Goal: Task Accomplishment & Management: Use online tool/utility

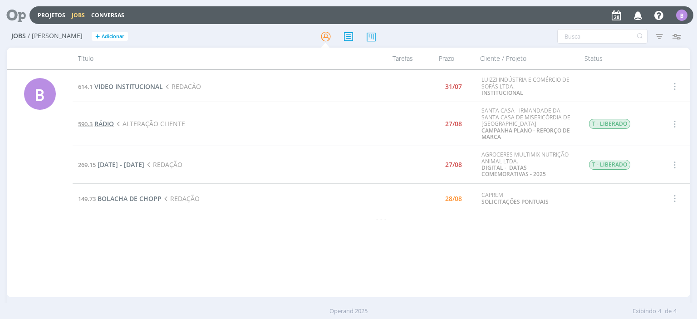
click at [105, 127] on span "RÁDIO" at bounding box center [104, 123] width 20 height 9
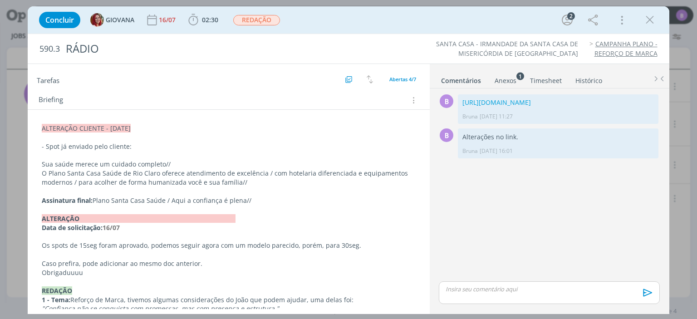
scroll to position [150, 0]
click at [487, 201] on div "B 0 [URL][DOMAIN_NAME] Bruna [DATE] 11:27 👍 Editar Excluir B 0 Alterações no li…" at bounding box center [549, 185] width 228 height 187
click at [474, 99] on link "[URL][DOMAIN_NAME]" at bounding box center [496, 102] width 68 height 9
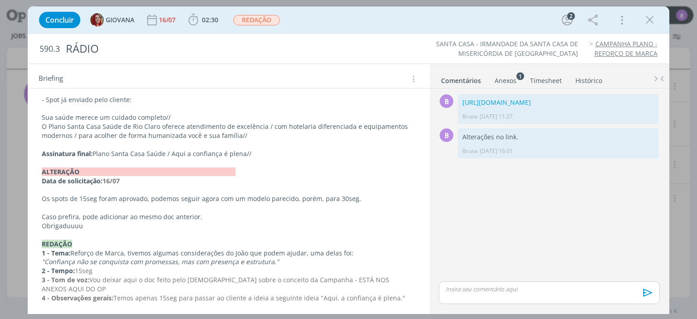
scroll to position [207, 0]
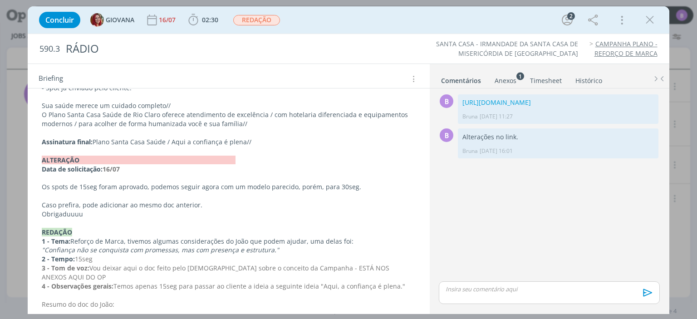
drag, startPoint x: 42, startPoint y: 184, endPoint x: 112, endPoint y: 225, distance: 81.1
click at [112, 225] on div "ALTERAÇÃO CLIENTE - [DATE] - Spot já enviado pelo cliente: Sua saúde merece um …" at bounding box center [228, 313] width 387 height 502
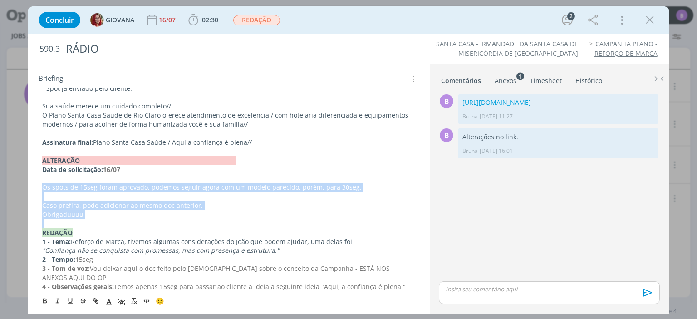
click at [86, 214] on p "Obrigaduuuu" at bounding box center [228, 214] width 372 height 9
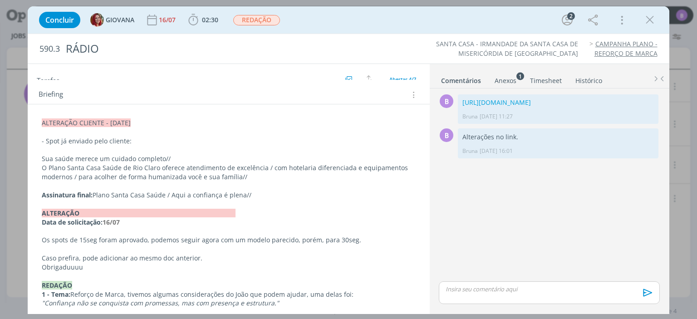
scroll to position [149, 0]
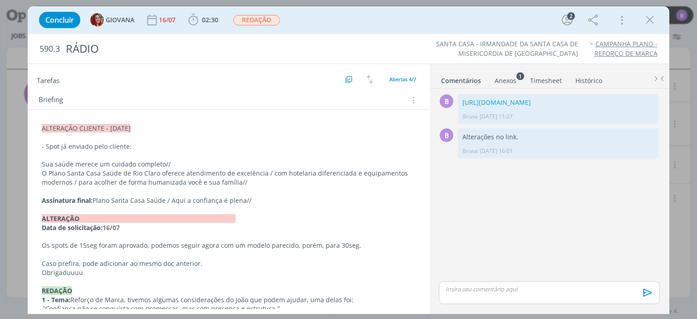
click at [416, 34] on div "590.3 RÁDIO SANTA CASA - IRMANDADE DA SANTA CASA DE MISERICÓRDIA DE RIO CLARO C…" at bounding box center [348, 48] width 641 height 29
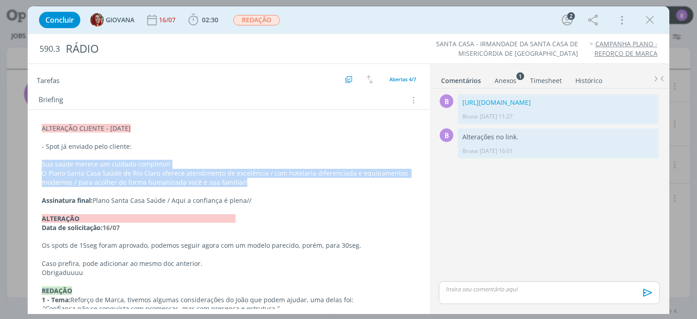
drag, startPoint x: 42, startPoint y: 161, endPoint x: 239, endPoint y: 180, distance: 198.2
copy div "Sua saúde merece um cuidado completo// O Plano Santa Casa Saúde de Rio Claro of…"
click at [241, 182] on p "O Plano Santa Casa Saúde de Rio Claro oferece atendimento de excelência / com h…" at bounding box center [228, 178] width 372 height 18
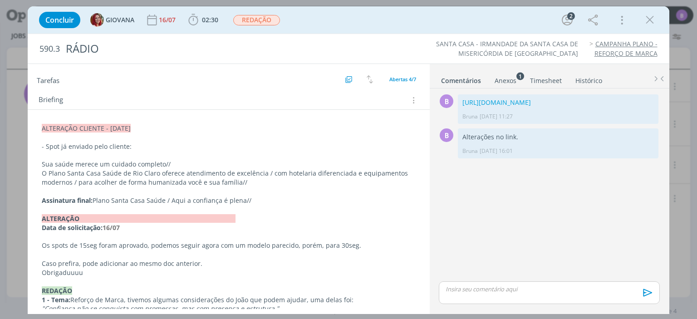
click at [489, 300] on div "dialog" at bounding box center [549, 292] width 220 height 23
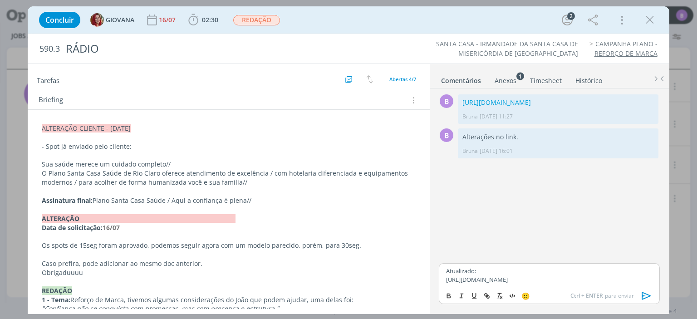
drag, startPoint x: 574, startPoint y: 282, endPoint x: 443, endPoint y: 270, distance: 132.1
click at [443, 270] on div "Atualizado: [URL][DOMAIN_NAME]" at bounding box center [549, 275] width 220 height 24
click at [488, 296] on line "dialog" at bounding box center [487, 296] width 2 height 2
type input "[URL][DOMAIN_NAME]"
click at [598, 258] on link "dialog" at bounding box center [592, 262] width 24 height 8
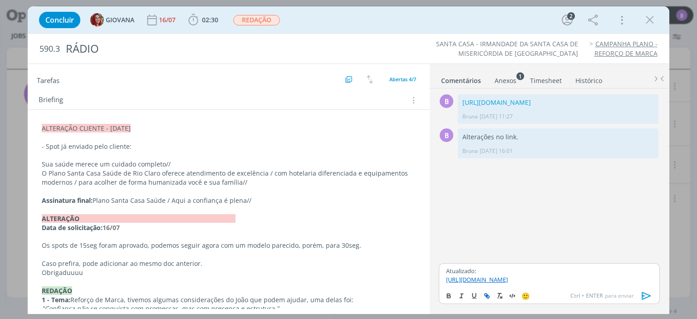
click at [567, 283] on p "[URL][DOMAIN_NAME]" at bounding box center [549, 279] width 206 height 8
click at [645, 300] on icon "dialog" at bounding box center [647, 296] width 14 height 14
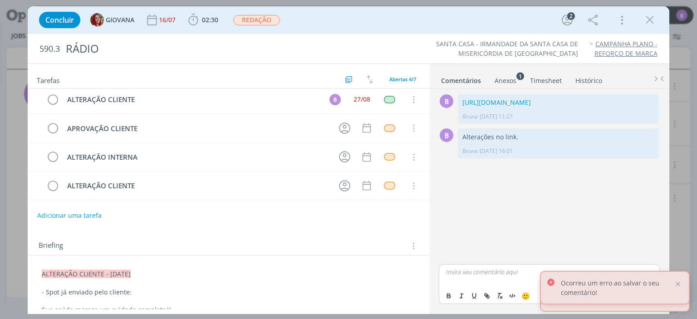
scroll to position [0, 0]
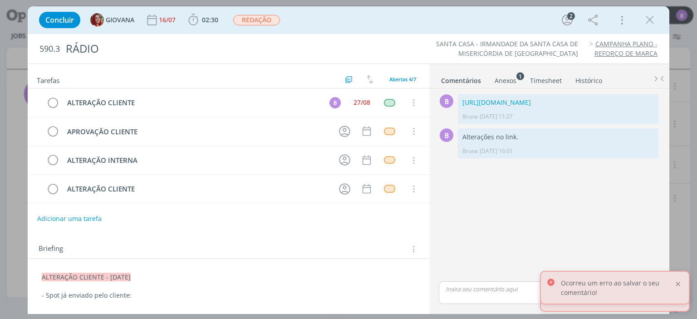
click at [678, 285] on div at bounding box center [678, 284] width 8 height 8
click at [680, 291] on div at bounding box center [678, 291] width 8 height 8
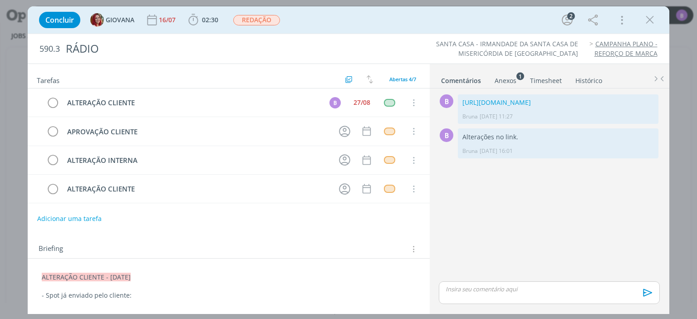
click at [471, 292] on p "dialog" at bounding box center [549, 289] width 206 height 8
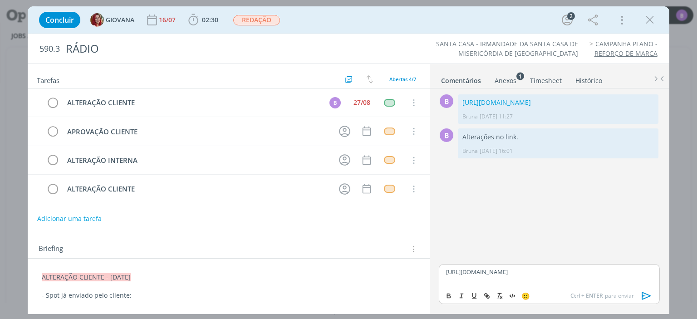
drag, startPoint x: 566, startPoint y: 283, endPoint x: 441, endPoint y: 270, distance: 125.8
click at [441, 270] on div "[URL][DOMAIN_NAME]" at bounding box center [549, 275] width 220 height 23
click at [488, 296] on icon "dialog" at bounding box center [487, 297] width 3 height 3
type input "[URL][DOMAIN_NAME]"
click at [593, 254] on link "dialog" at bounding box center [592, 254] width 24 height 8
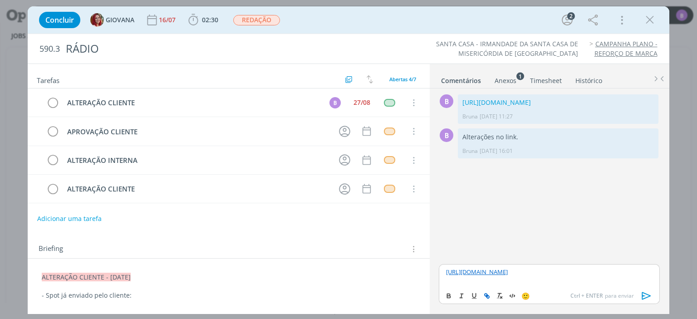
click at [564, 276] on p "[URL][DOMAIN_NAME]" at bounding box center [549, 272] width 206 height 8
click at [641, 295] on icon "dialog" at bounding box center [647, 296] width 14 height 14
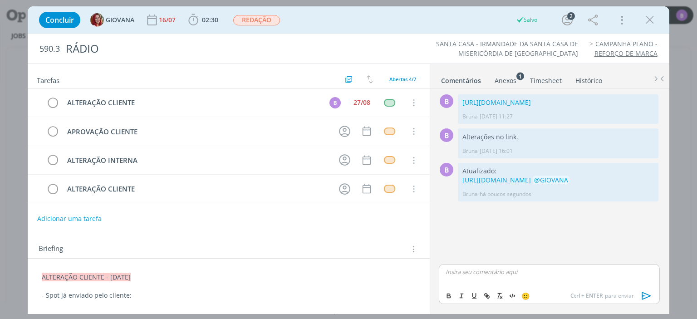
click at [531, 184] on link "[URL][DOMAIN_NAME]" at bounding box center [496, 180] width 68 height 9
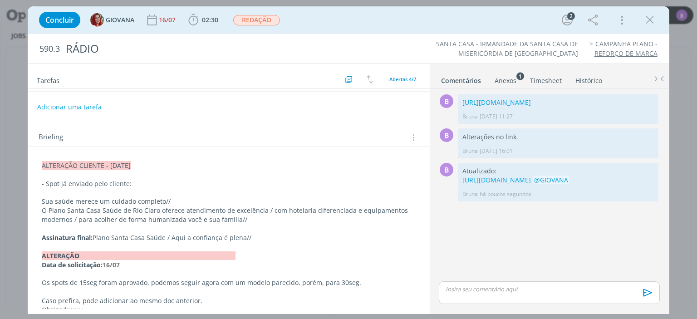
scroll to position [121, 0]
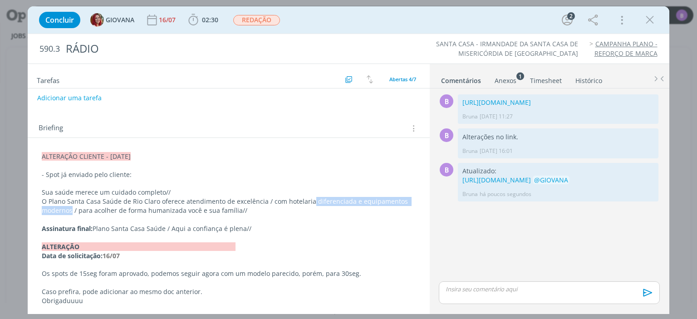
drag, startPoint x: 314, startPoint y: 198, endPoint x: 62, endPoint y: 208, distance: 251.9
click at [62, 208] on p "O Plano Santa Casa Saúde de Rio Claro oferece atendimento de excelência / com h…" at bounding box center [228, 206] width 373 height 18
copy p "diferenciada e equipamentos modernos"
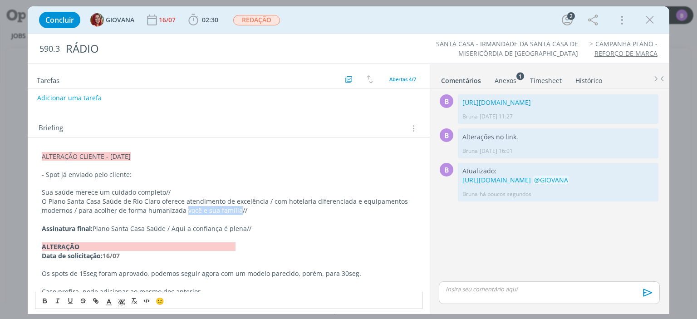
drag, startPoint x: 174, startPoint y: 208, endPoint x: 226, endPoint y: 206, distance: 51.7
click at [226, 206] on p "O Plano Santa Casa Saúde de Rio Claro oferece atendimento de excelência / com h…" at bounding box center [228, 206] width 373 height 18
copy p "você e sua família"
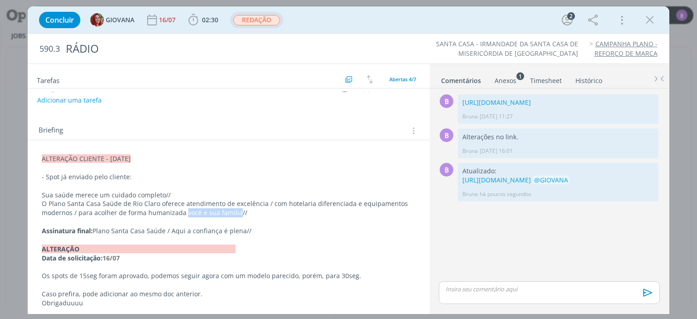
scroll to position [149, 0]
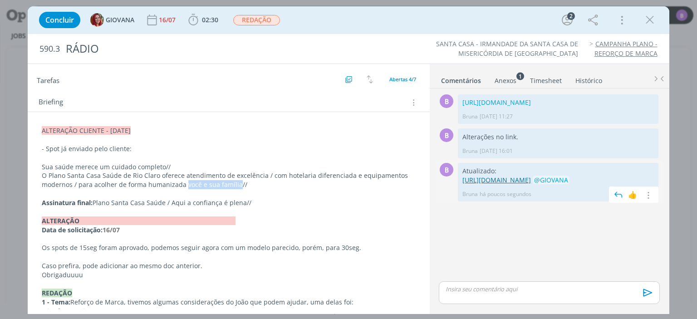
click at [487, 184] on link "[URL][DOMAIN_NAME]" at bounding box center [496, 180] width 68 height 9
click at [272, 189] on p "dialog" at bounding box center [228, 193] width 373 height 9
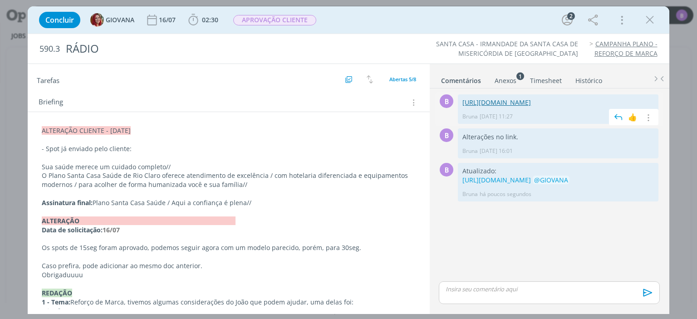
click at [531, 103] on link "[URL][DOMAIN_NAME]" at bounding box center [496, 102] width 68 height 9
click at [526, 184] on link "[URL][DOMAIN_NAME]" at bounding box center [496, 180] width 68 height 9
click at [648, 16] on icon "dialog" at bounding box center [650, 20] width 14 height 14
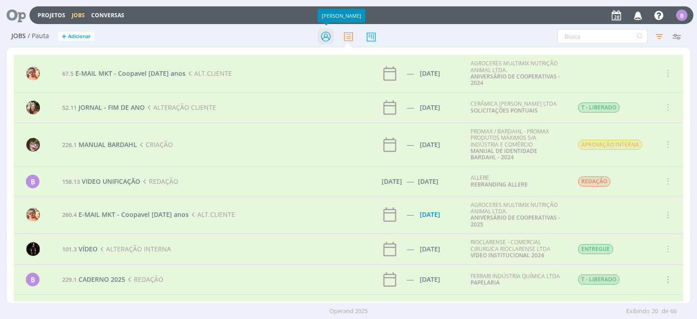
click at [323, 34] on icon at bounding box center [326, 37] width 16 height 18
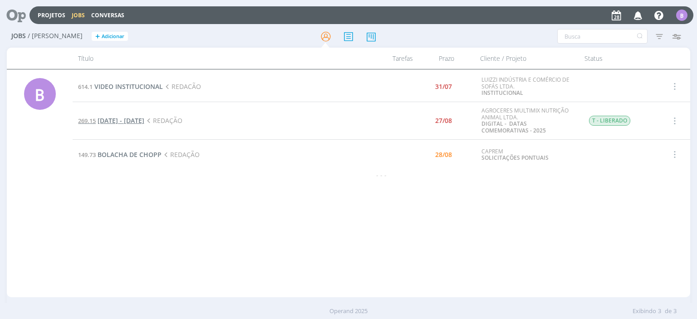
click at [144, 120] on span "[DATE] - [DATE]" at bounding box center [121, 120] width 47 height 9
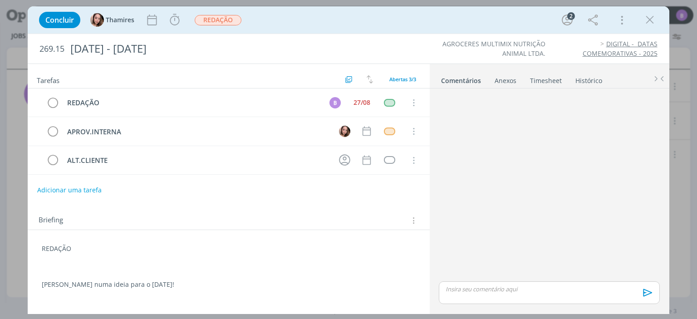
click at [437, 127] on div "dialog" at bounding box center [549, 185] width 228 height 187
click at [428, 172] on tr "ALT.CLIENTE Cancelar" at bounding box center [228, 160] width 401 height 29
